Goal: Information Seeking & Learning: Compare options

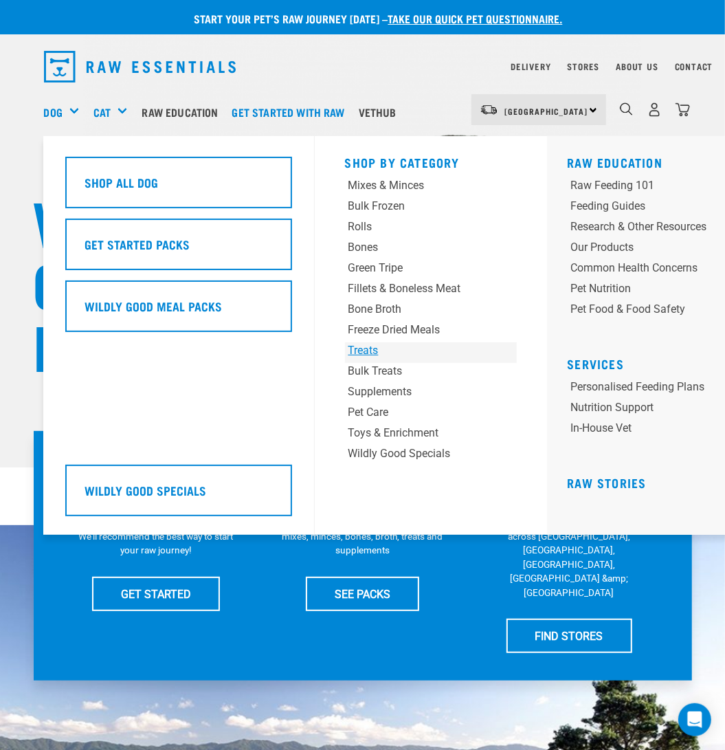
click at [366, 350] on div "Treats" at bounding box center [415, 350] width 135 height 16
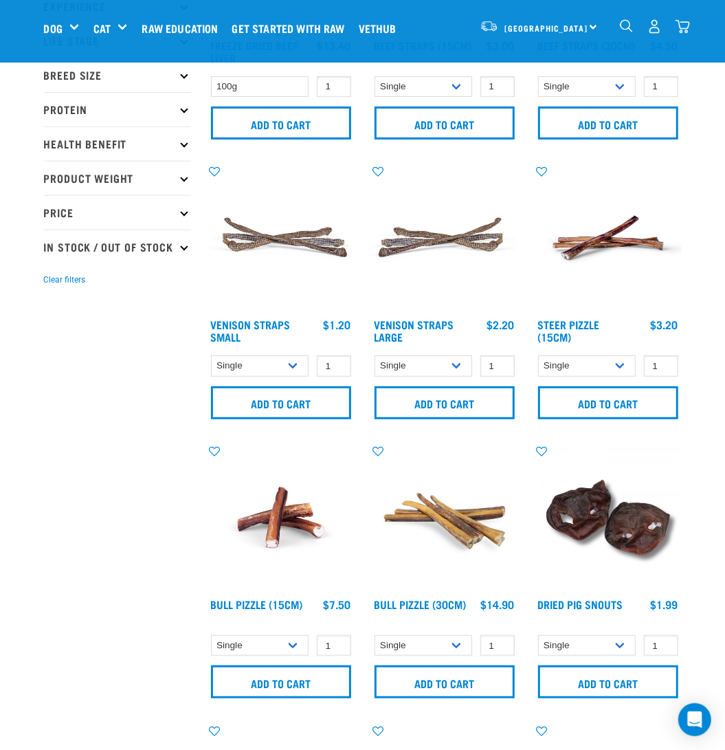
scroll to position [68, 0]
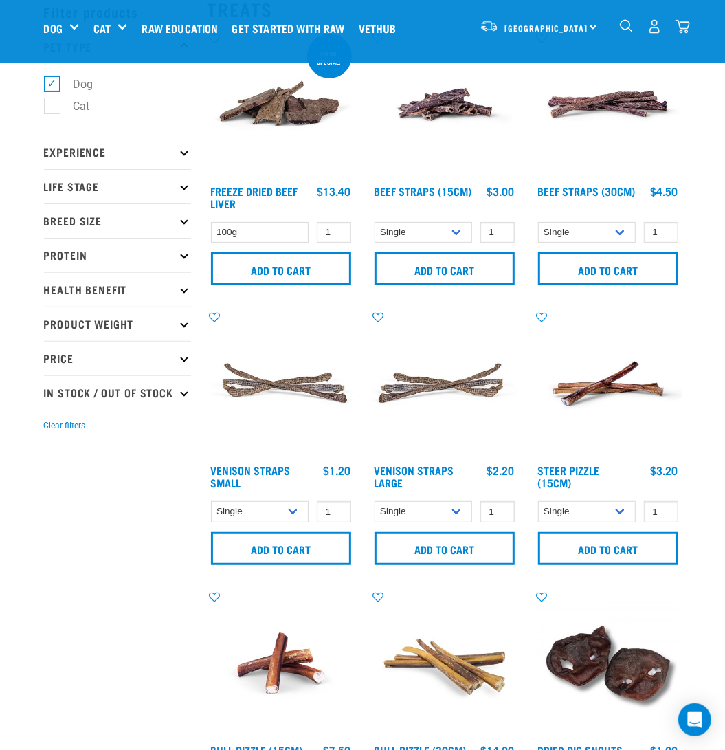
click at [75, 265] on p "Protein" at bounding box center [117, 255] width 147 height 34
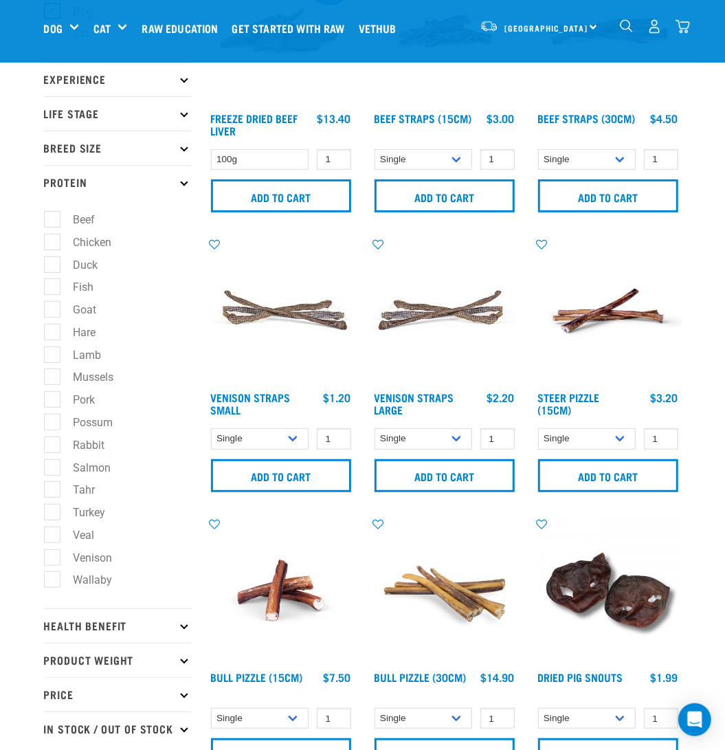
scroll to position [137, 0]
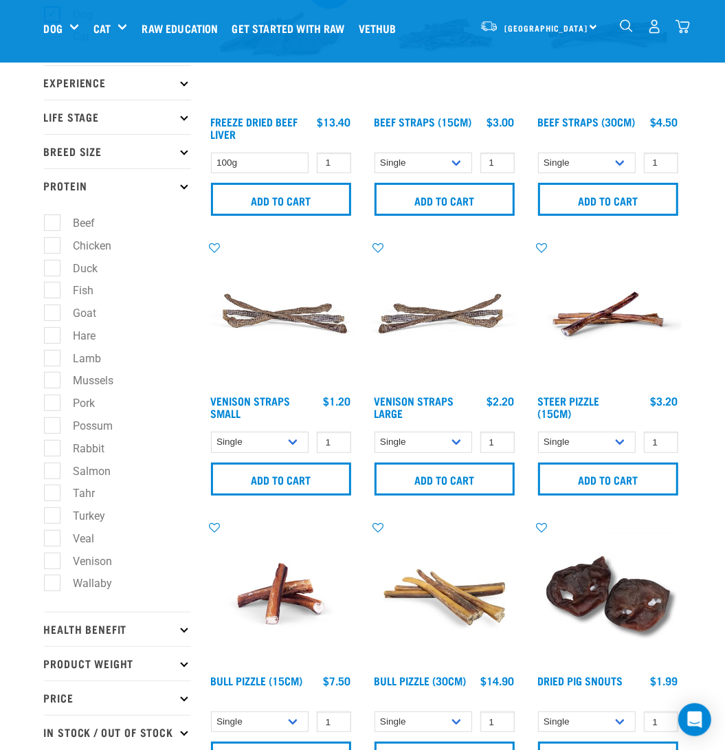
click at [56, 315] on label "Goat" at bounding box center [77, 312] width 51 height 17
click at [53, 315] on input "Goat" at bounding box center [48, 311] width 9 height 9
checkbox input "true"
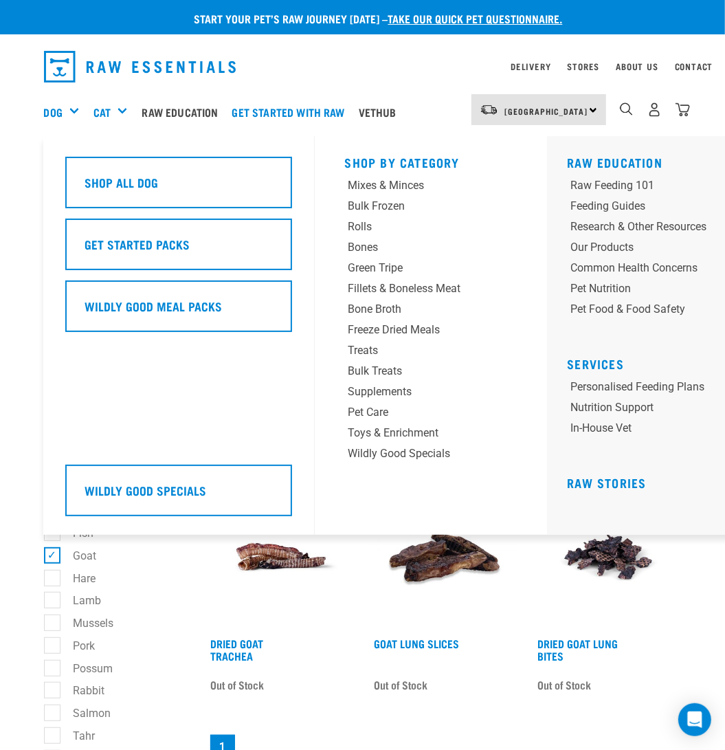
click at [366, 176] on div "Shop By Category Mixes & Minces Bulk Frozen Rolls Bones Green Tripe Bone Broth …" at bounding box center [431, 335] width 188 height 399
click at [366, 184] on div "Mixes & Minces" at bounding box center [415, 185] width 135 height 16
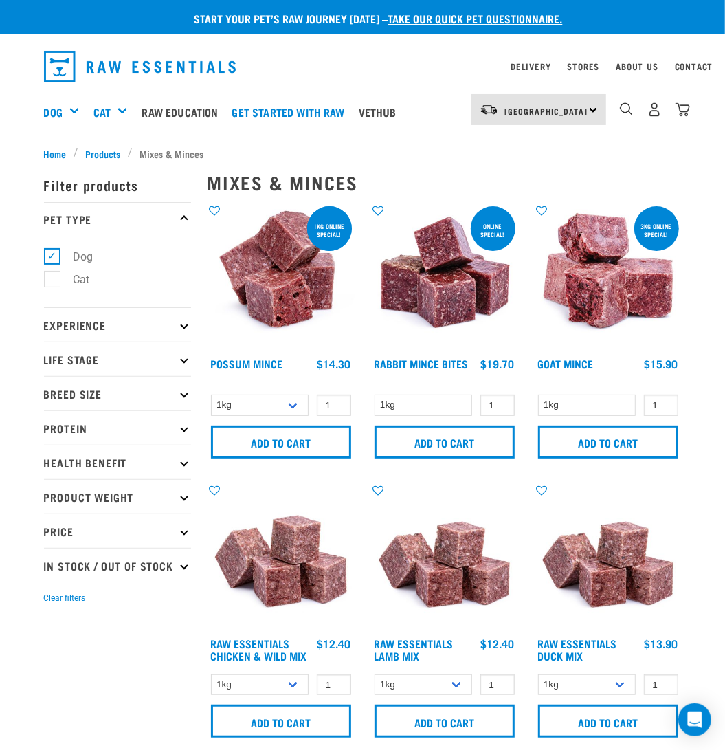
click at [121, 430] on p "Protein" at bounding box center [117, 427] width 147 height 34
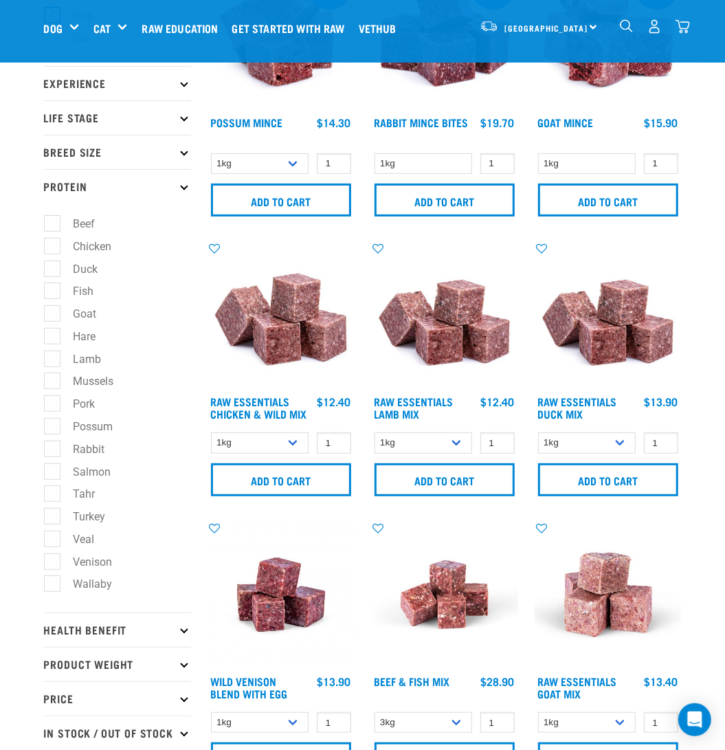
scroll to position [137, 0]
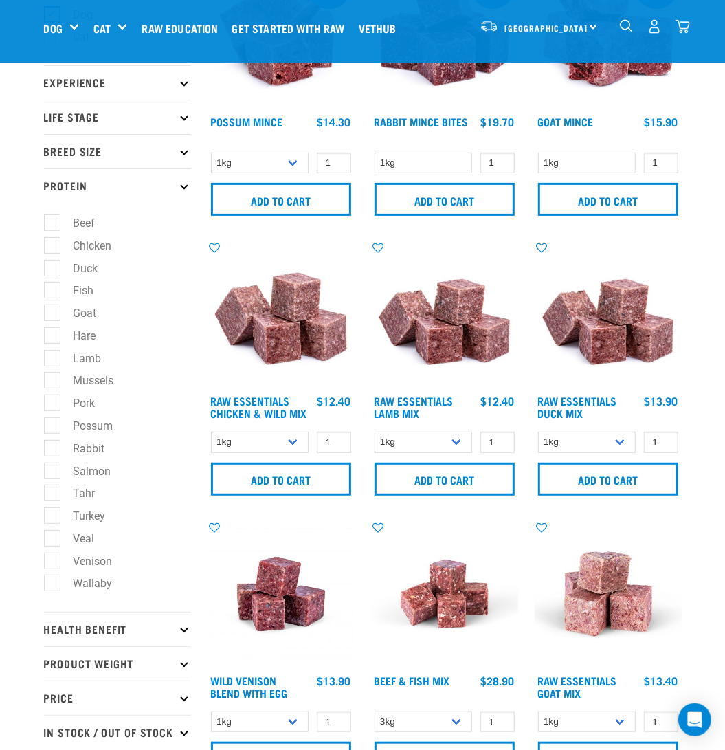
click at [52, 421] on label "Possum" at bounding box center [85, 425] width 67 height 17
click at [49, 421] on input "Possum" at bounding box center [48, 423] width 9 height 9
checkbox input "true"
